Goal: Complete application form

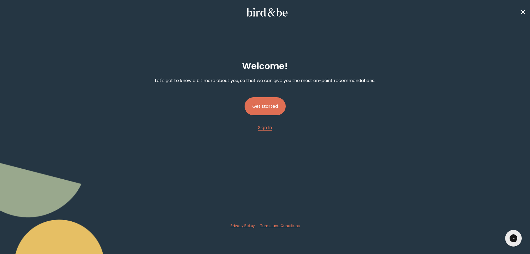
click at [261, 108] on button "Get started" at bounding box center [265, 106] width 41 height 18
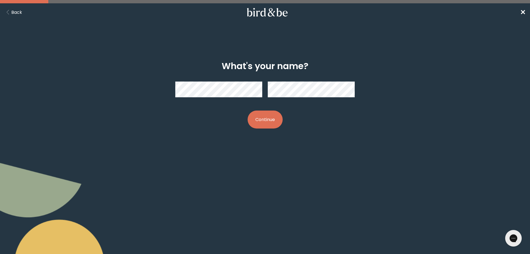
click at [248, 110] on button "Continue" at bounding box center [265, 119] width 35 height 18
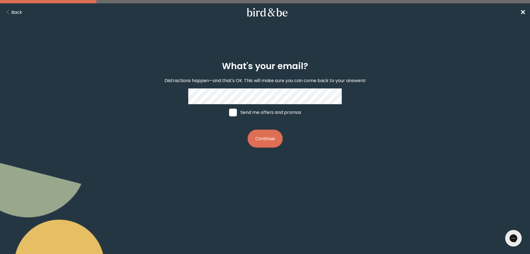
click at [248, 129] on button "Continue" at bounding box center [265, 138] width 35 height 18
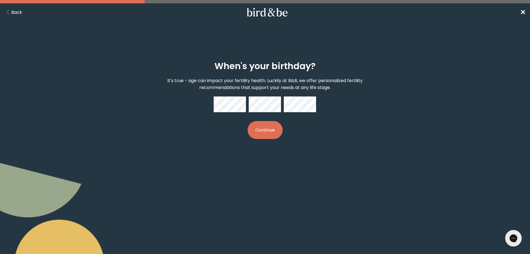
click at [248, 121] on button "Continue" at bounding box center [265, 130] width 35 height 18
click at [210, 100] on div "When's your birthday? It's true - age can impact your fertility health. Luckily…" at bounding box center [265, 100] width 256 height 96
click at [241, 103] on div at bounding box center [265, 104] width 102 height 16
click at [271, 126] on button "Continue" at bounding box center [265, 130] width 35 height 18
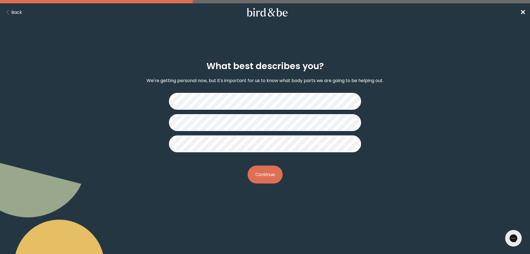
click at [269, 171] on button "Continue" at bounding box center [265, 174] width 35 height 18
click at [257, 181] on button "Continue" at bounding box center [265, 174] width 35 height 18
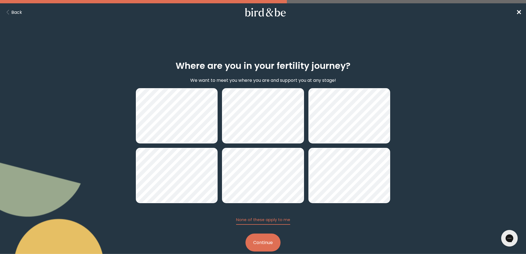
click at [255, 243] on button "Continue" at bounding box center [262, 242] width 35 height 18
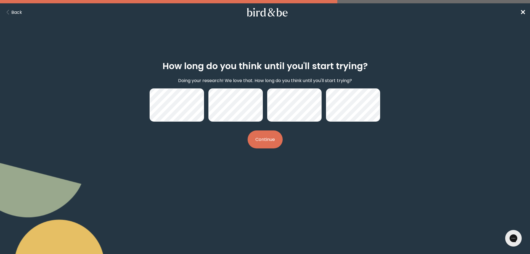
click at [263, 144] on button "Continue" at bounding box center [265, 139] width 35 height 18
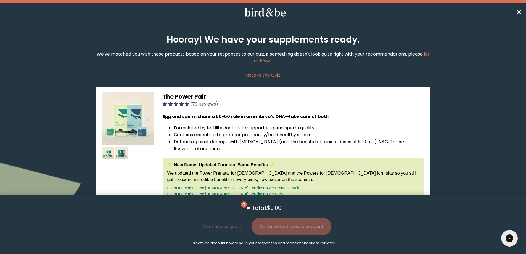
scroll to position [138, 0]
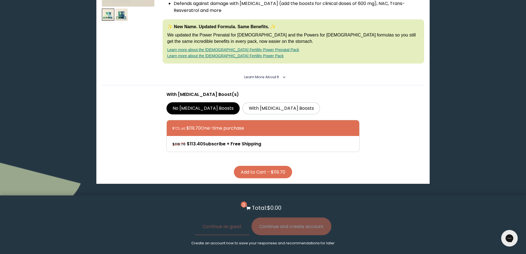
click at [290, 37] on p "We updated the Power Prenatal for [DEMOGRAPHIC_DATA] and the Powers for [DEMOGR…" at bounding box center [293, 38] width 252 height 12
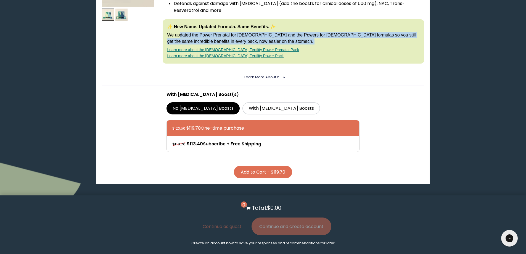
click at [290, 37] on p "We updated the Power Prenatal for [DEMOGRAPHIC_DATA] and the Powers for [DEMOGR…" at bounding box center [293, 38] width 252 height 12
click at [232, 55] on link "Learn more about the [DEMOGRAPHIC_DATA] Fertility Power Pack" at bounding box center [225, 56] width 116 height 4
